Goal: Transaction & Acquisition: Purchase product/service

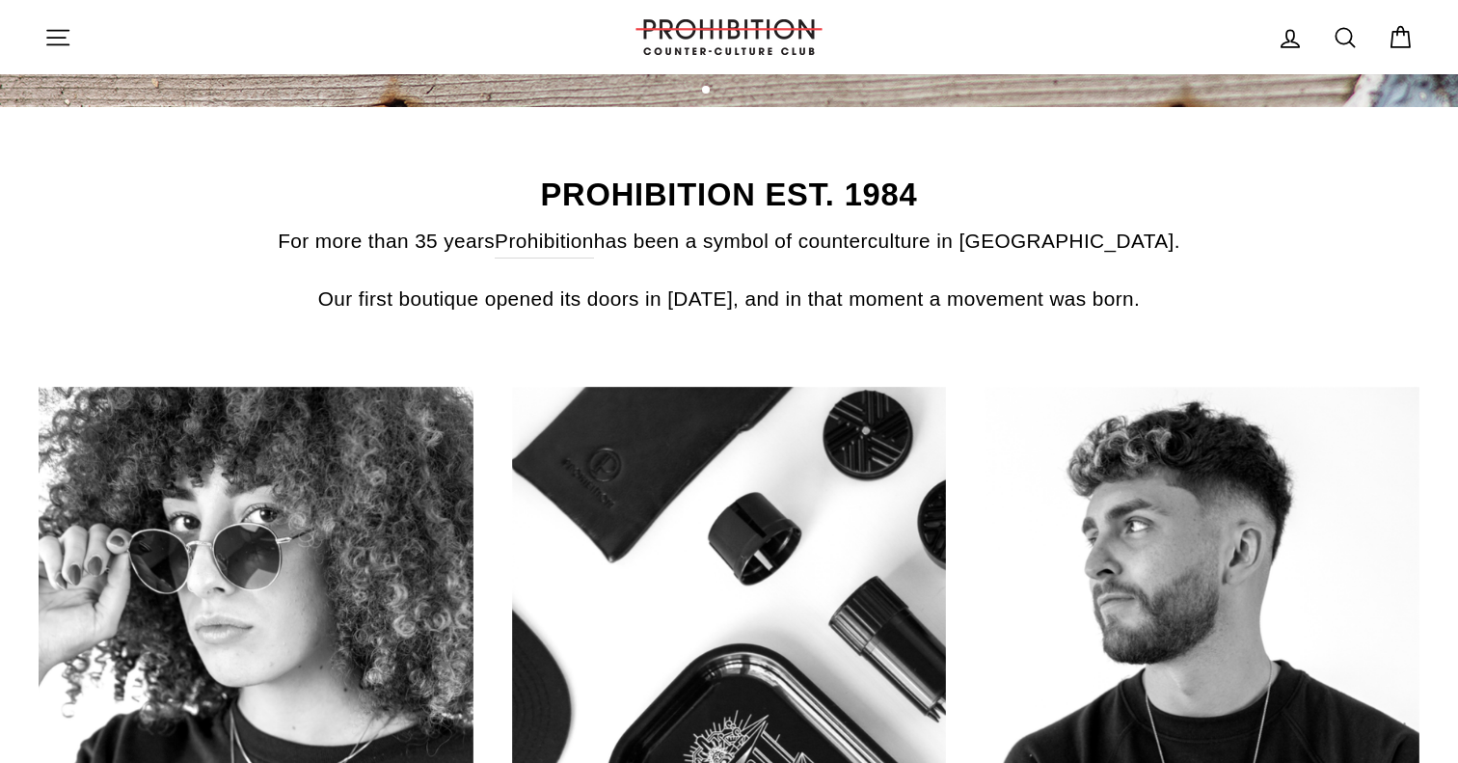
scroll to position [780, 0]
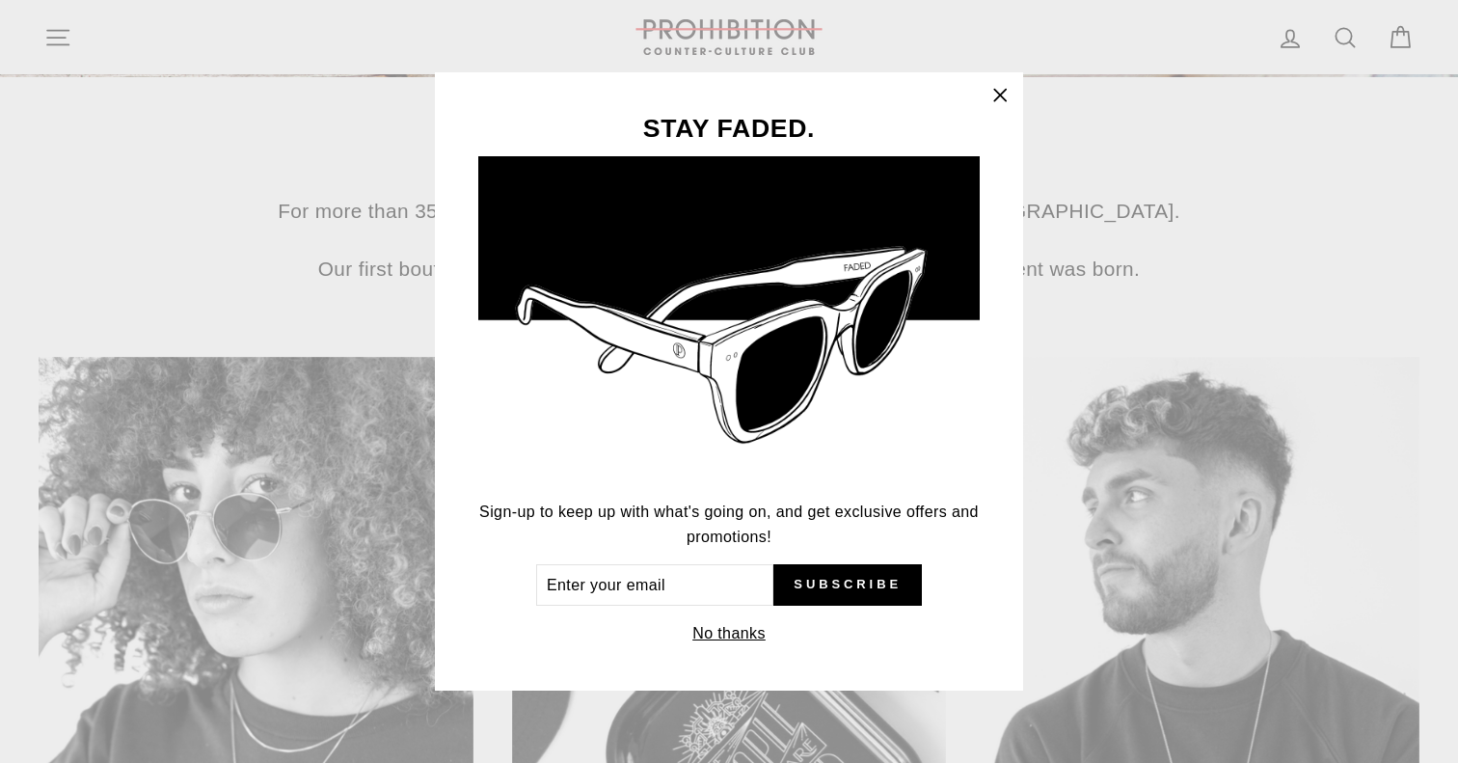
click at [1000, 95] on icon "button" at bounding box center [1000, 96] width 12 height 12
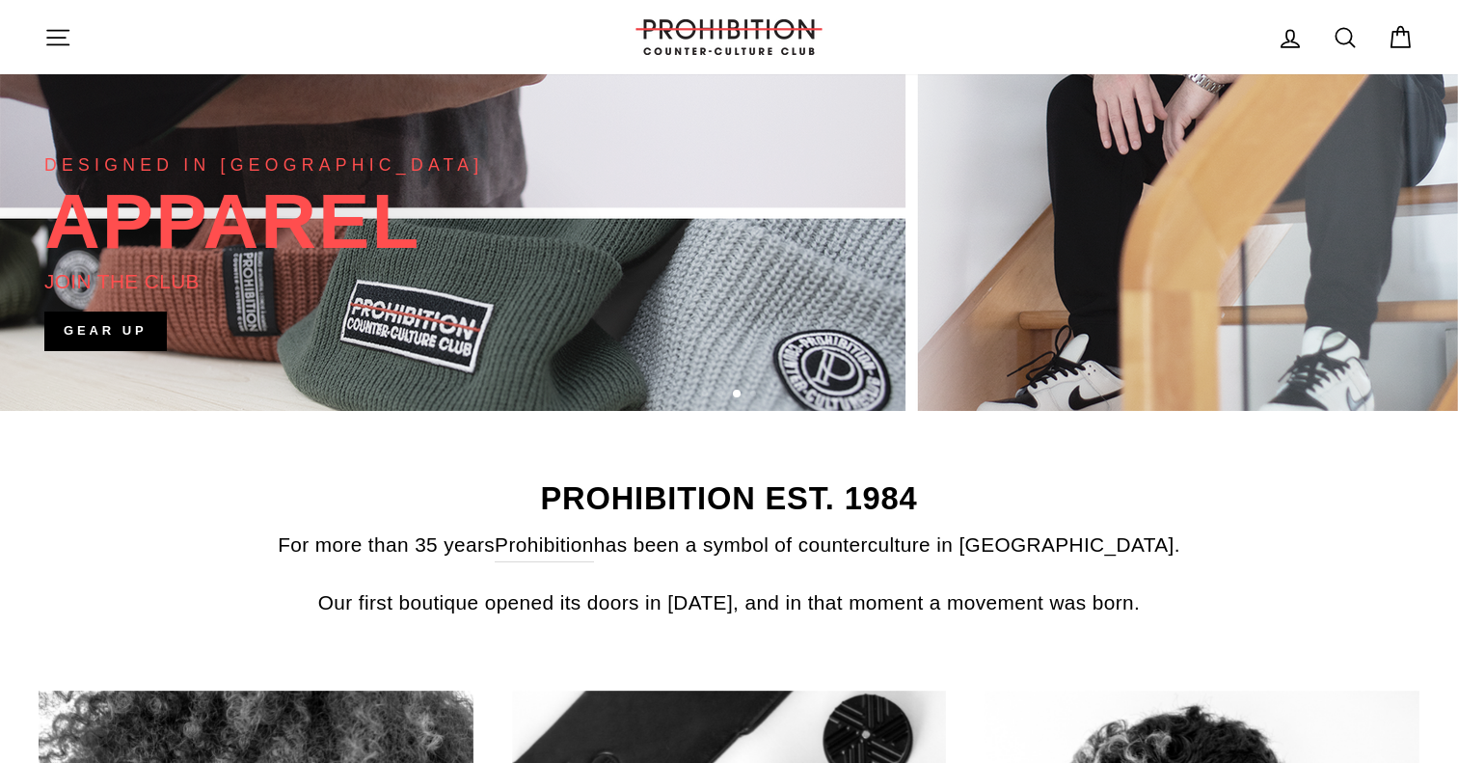
scroll to position [392, 0]
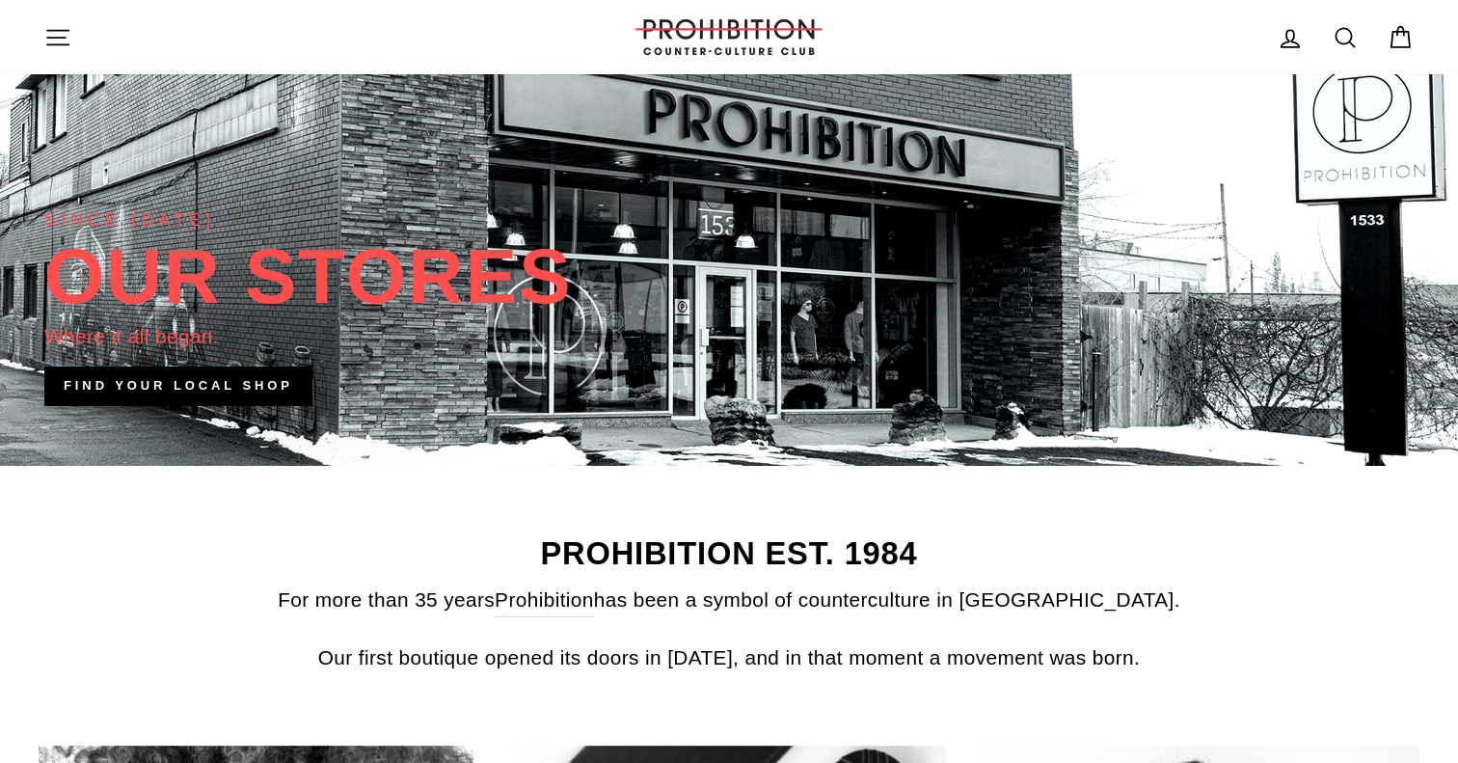
click at [59, 36] on icon "button" at bounding box center [57, 37] width 27 height 27
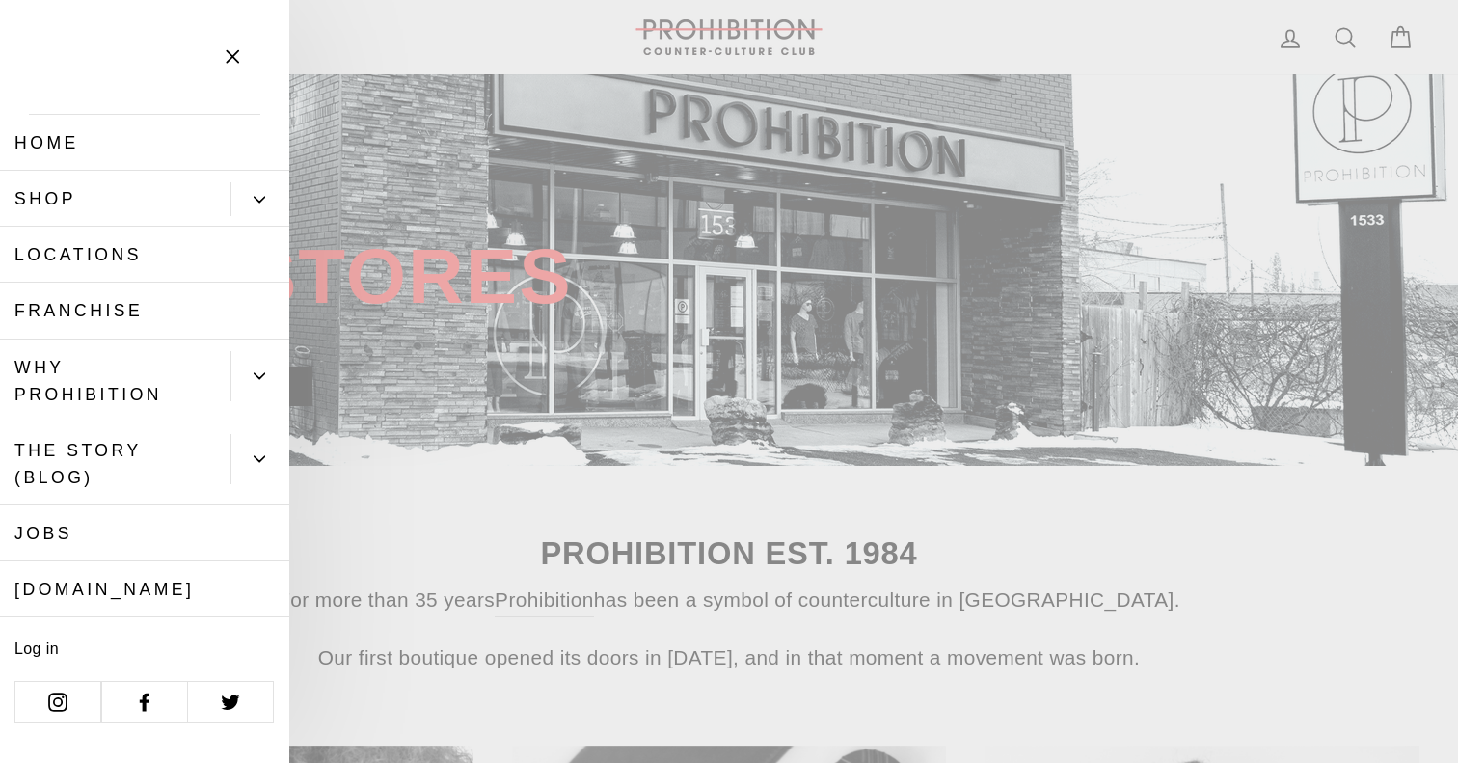
click at [261, 192] on button "Primary" at bounding box center [260, 199] width 59 height 34
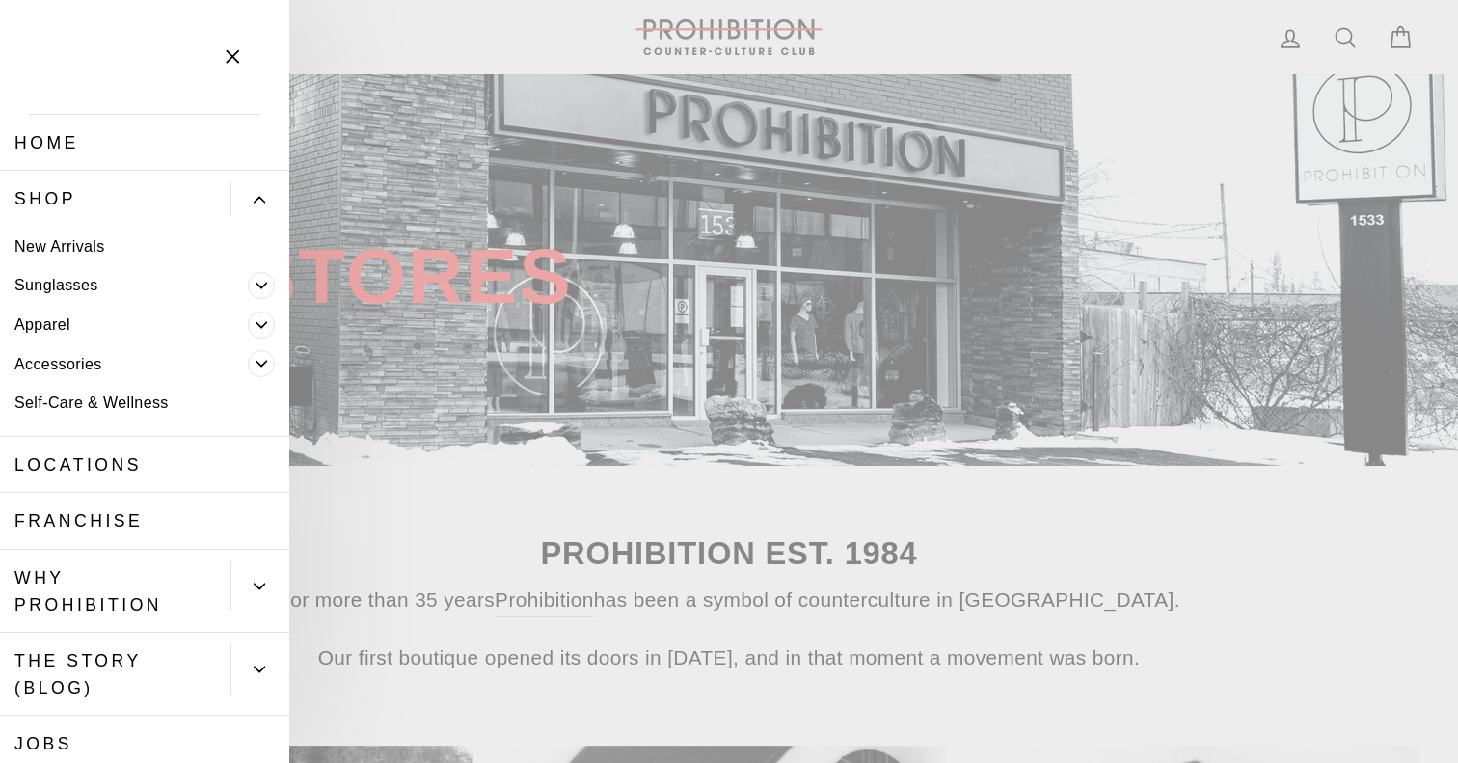
click at [65, 356] on link "Accessories" at bounding box center [124, 364] width 248 height 40
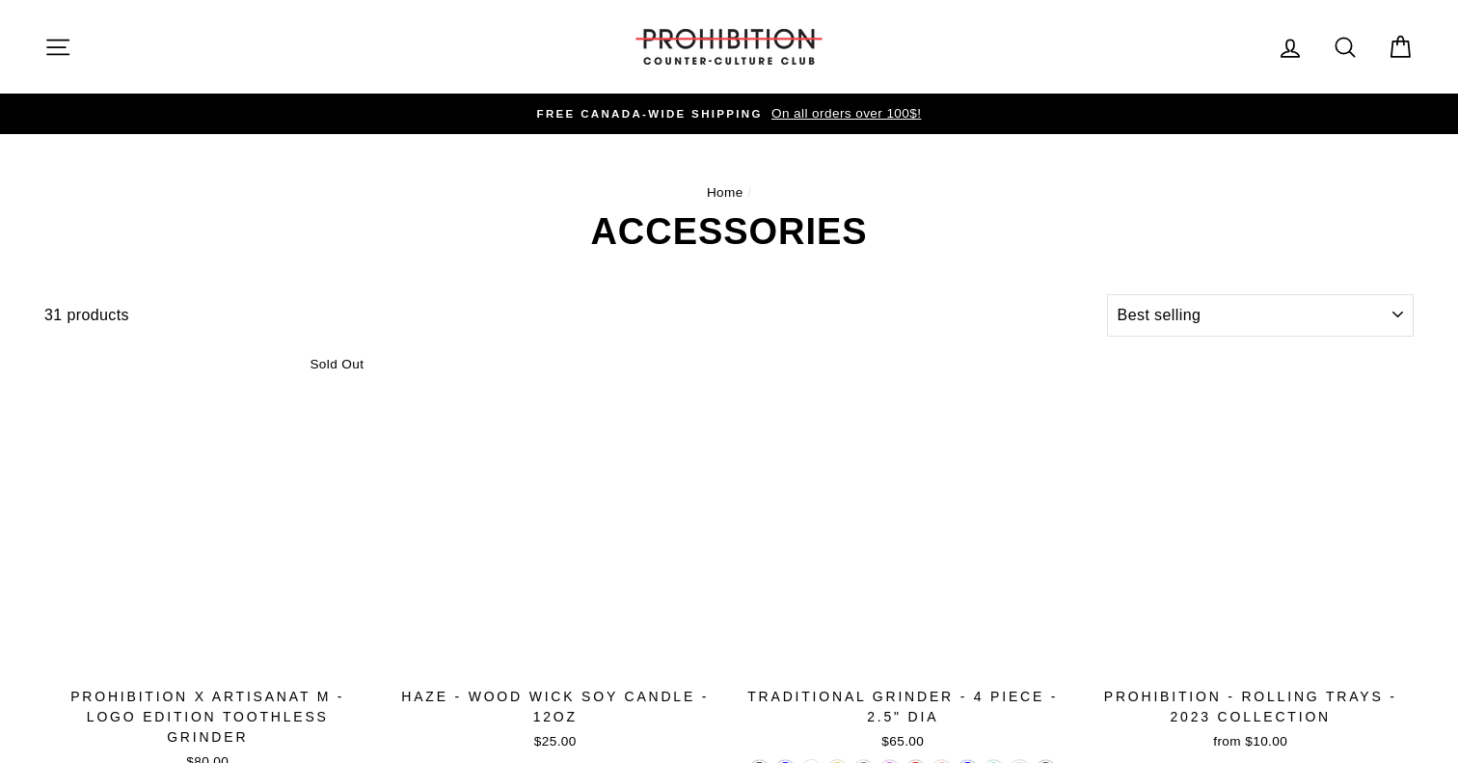
select select "best-selling"
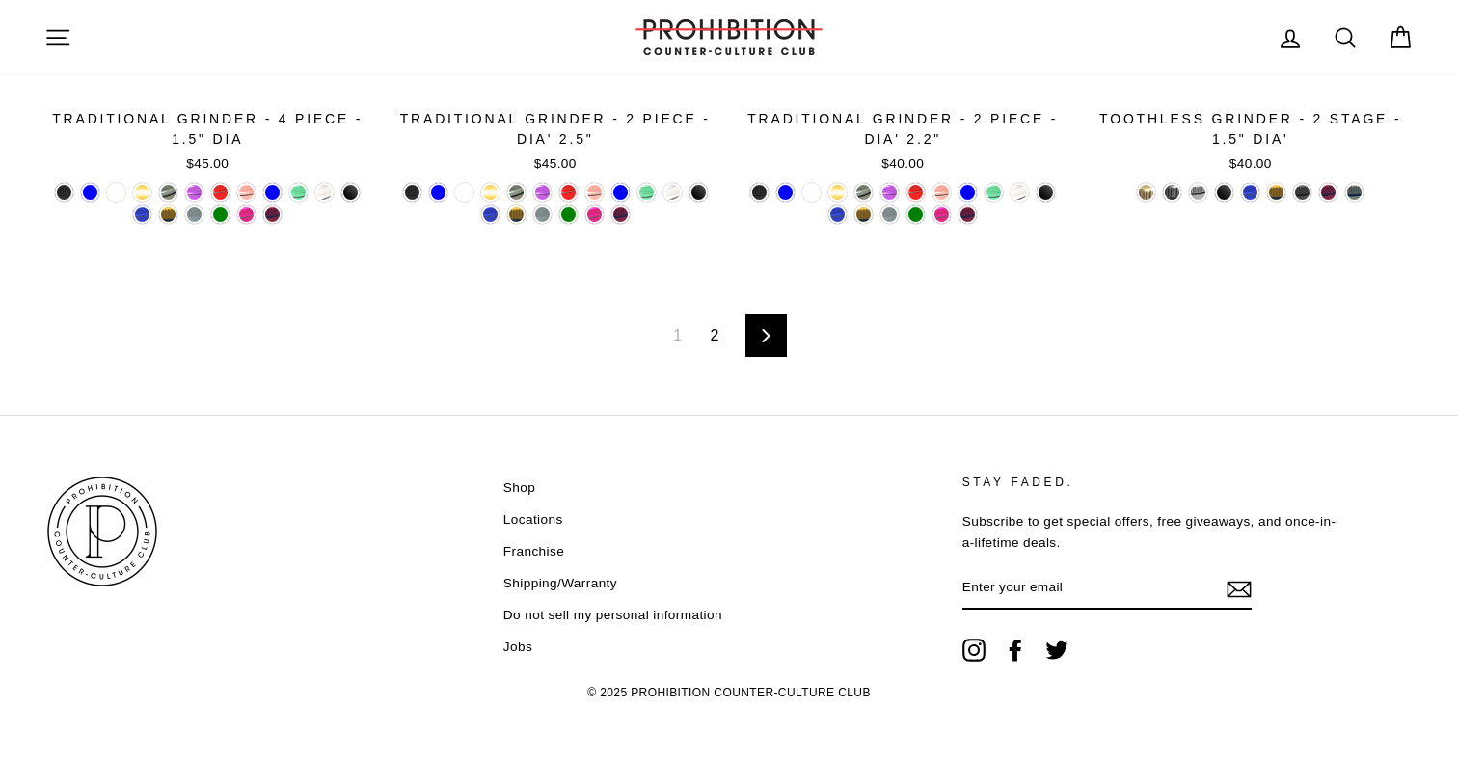
scroll to position [3357, 0]
click at [725, 341] on link "2" at bounding box center [715, 337] width 32 height 31
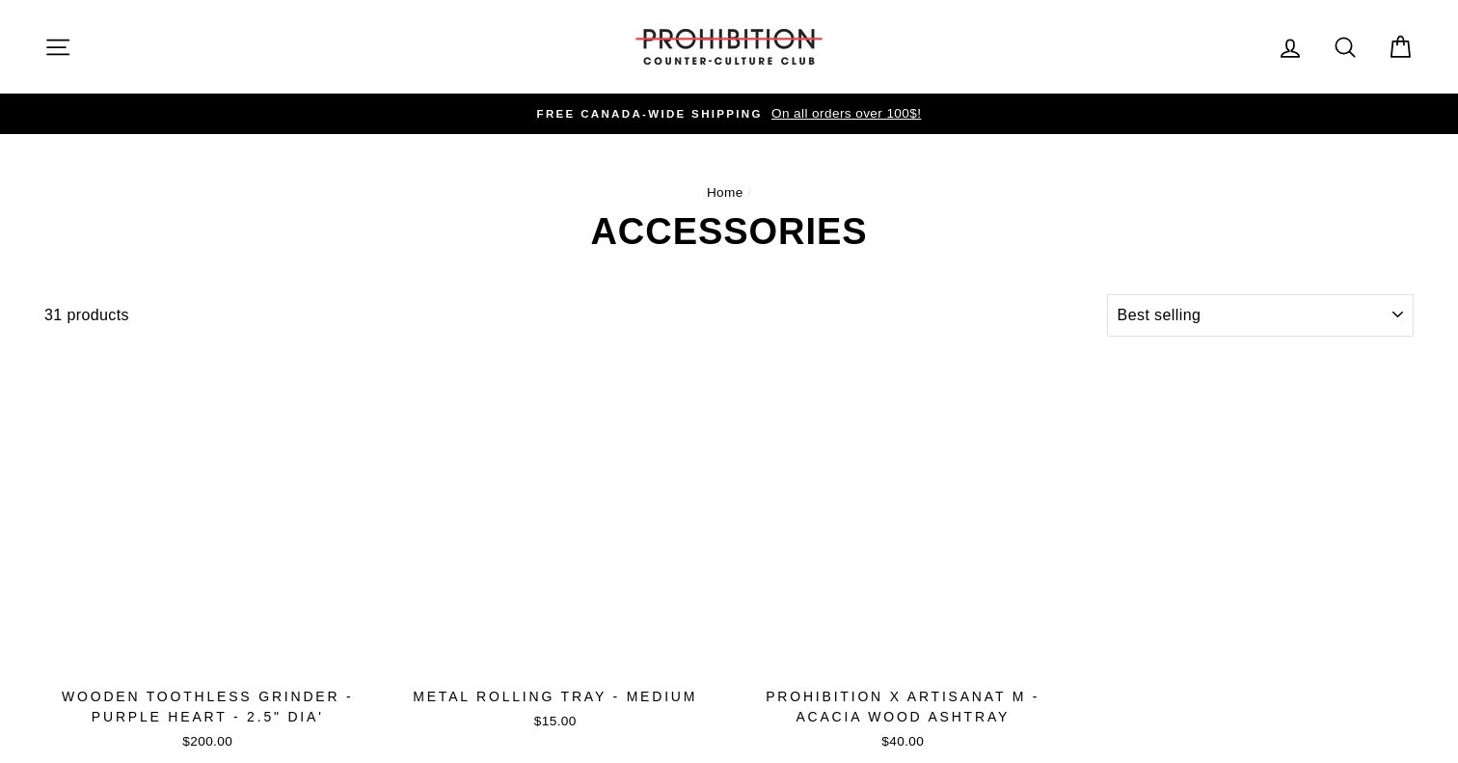
select select "best-selling"
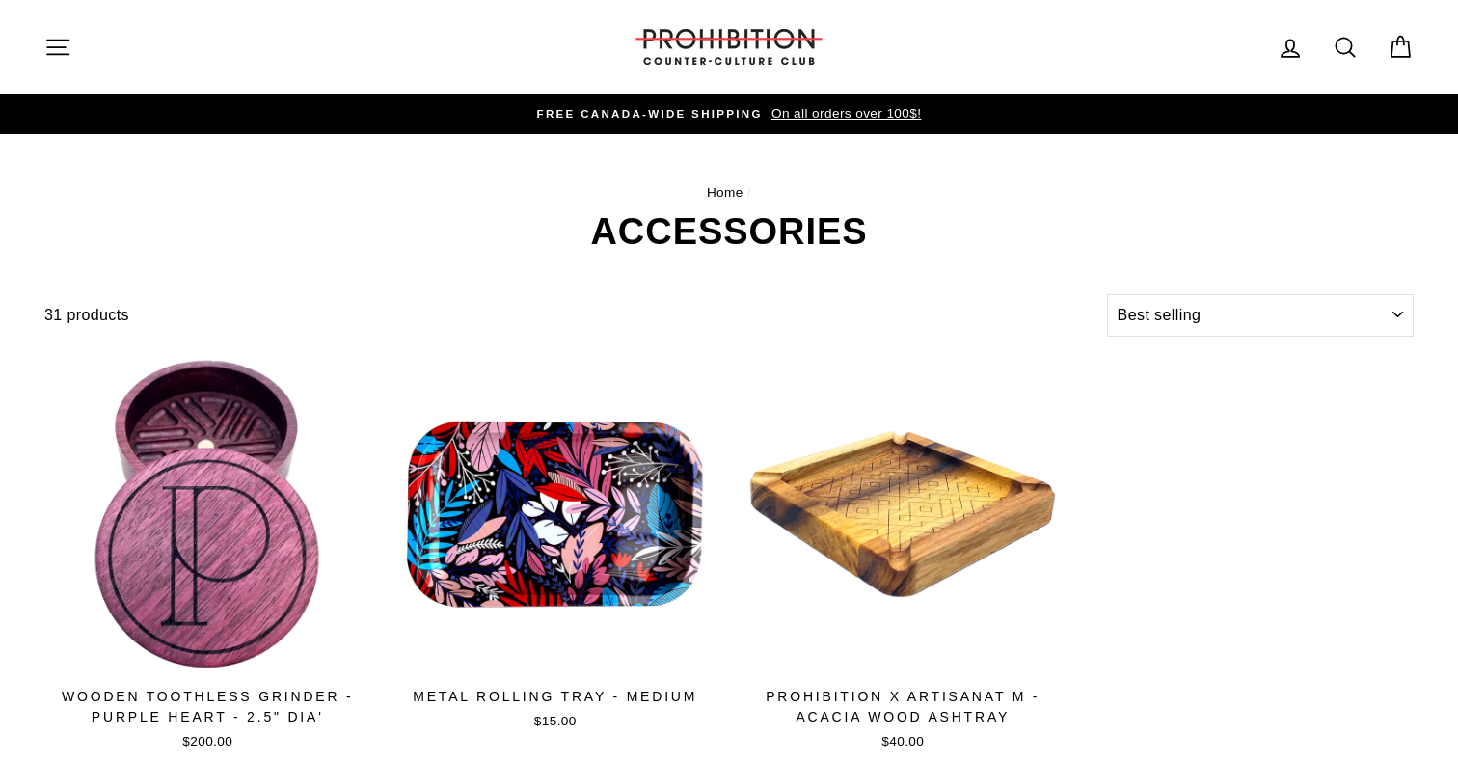
click at [64, 41] on icon "button" at bounding box center [57, 47] width 27 height 27
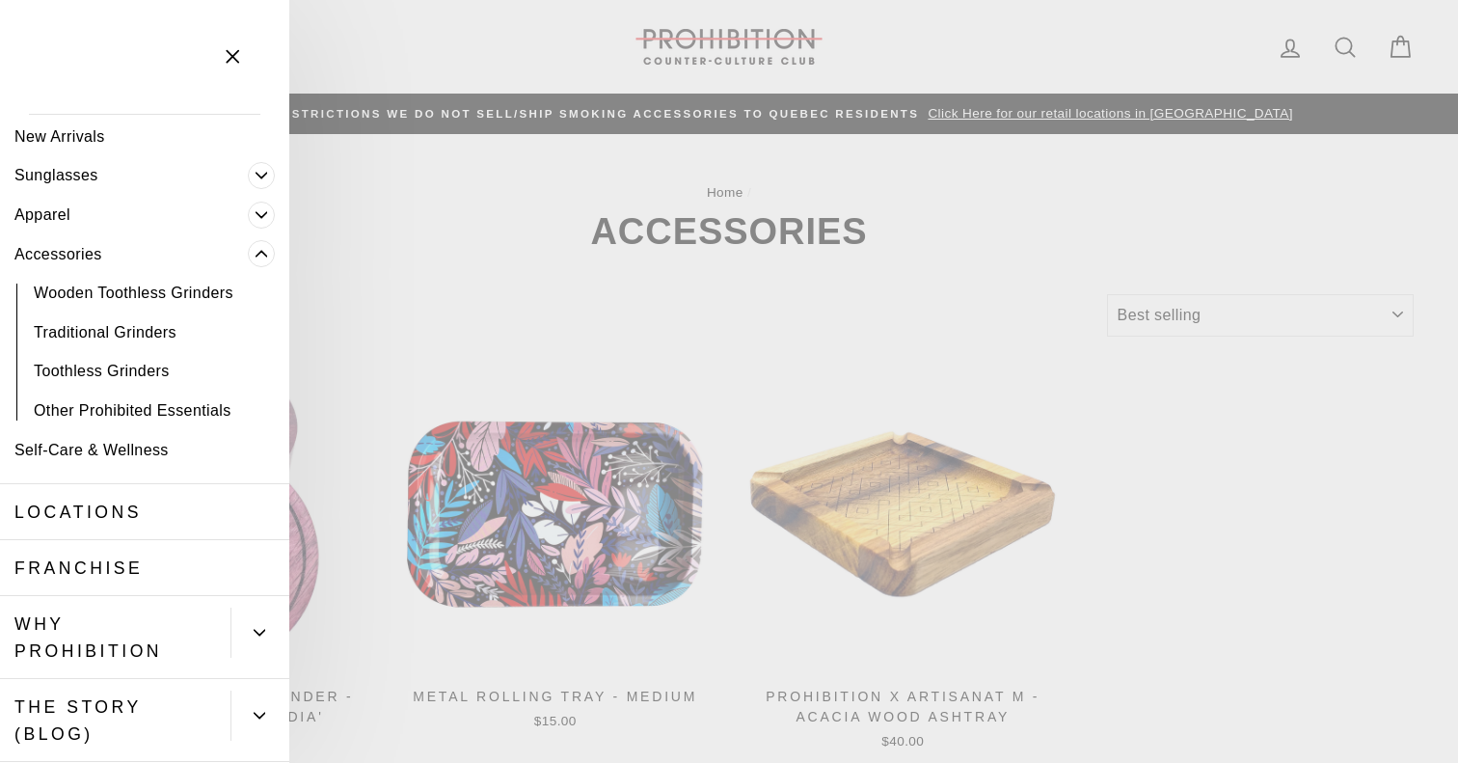
scroll to position [32, 0]
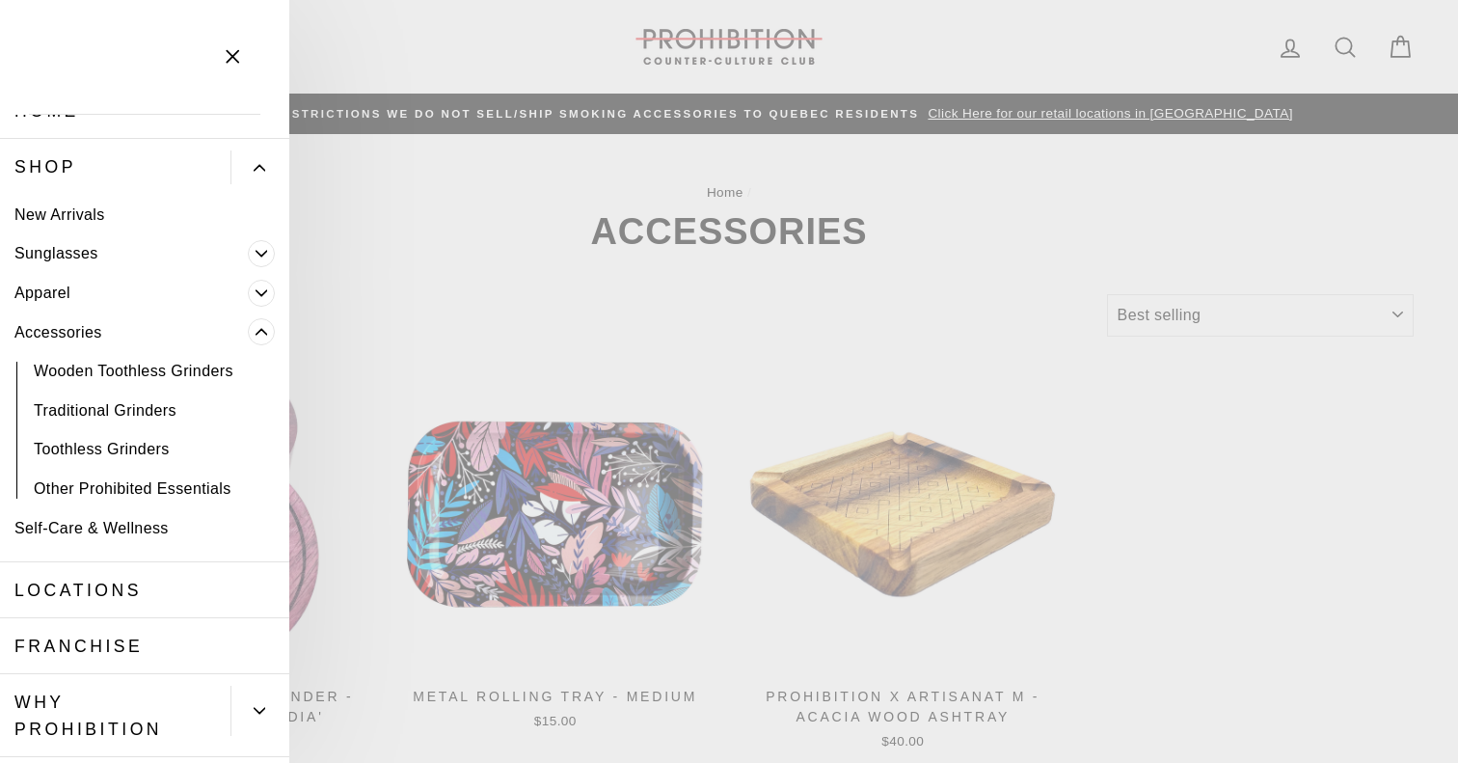
click at [257, 282] on span "Primary" at bounding box center [261, 293] width 27 height 27
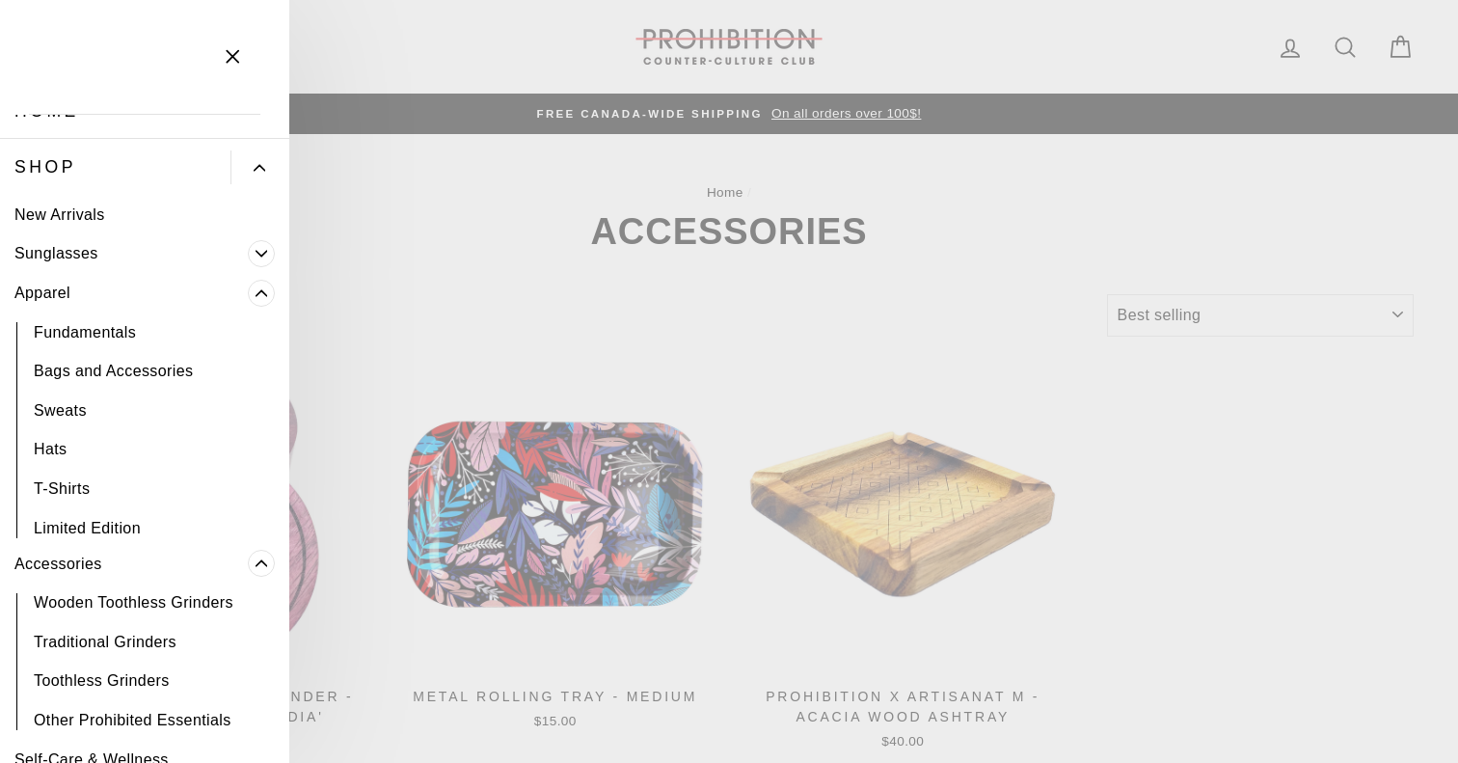
click at [258, 240] on span "Primary" at bounding box center [261, 253] width 27 height 27
